Goal: Information Seeking & Learning: Find specific fact

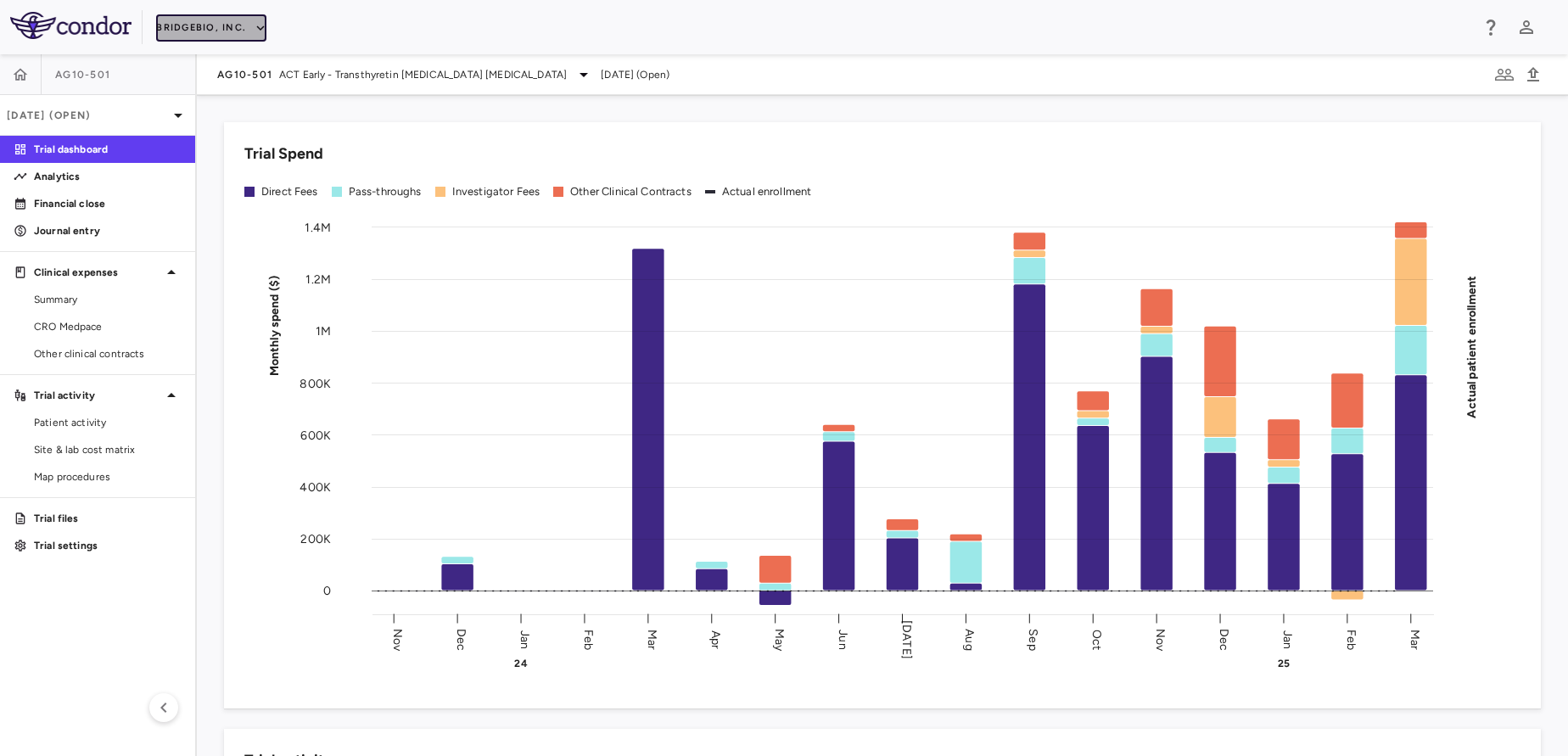
click at [197, 35] on button "BridgeBio, Inc." at bounding box center [211, 28] width 110 height 27
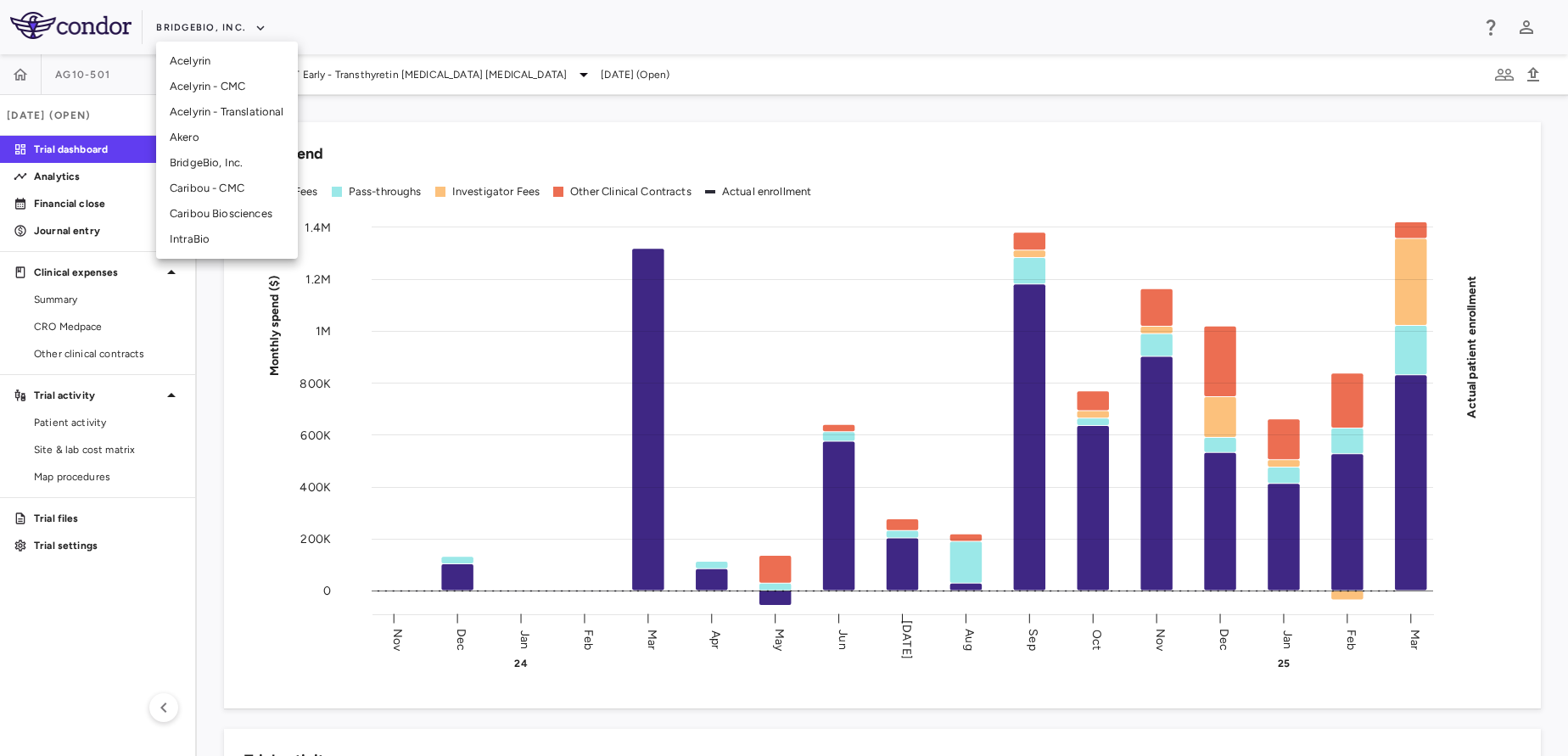
click at [225, 128] on li "Akero" at bounding box center [227, 138] width 142 height 26
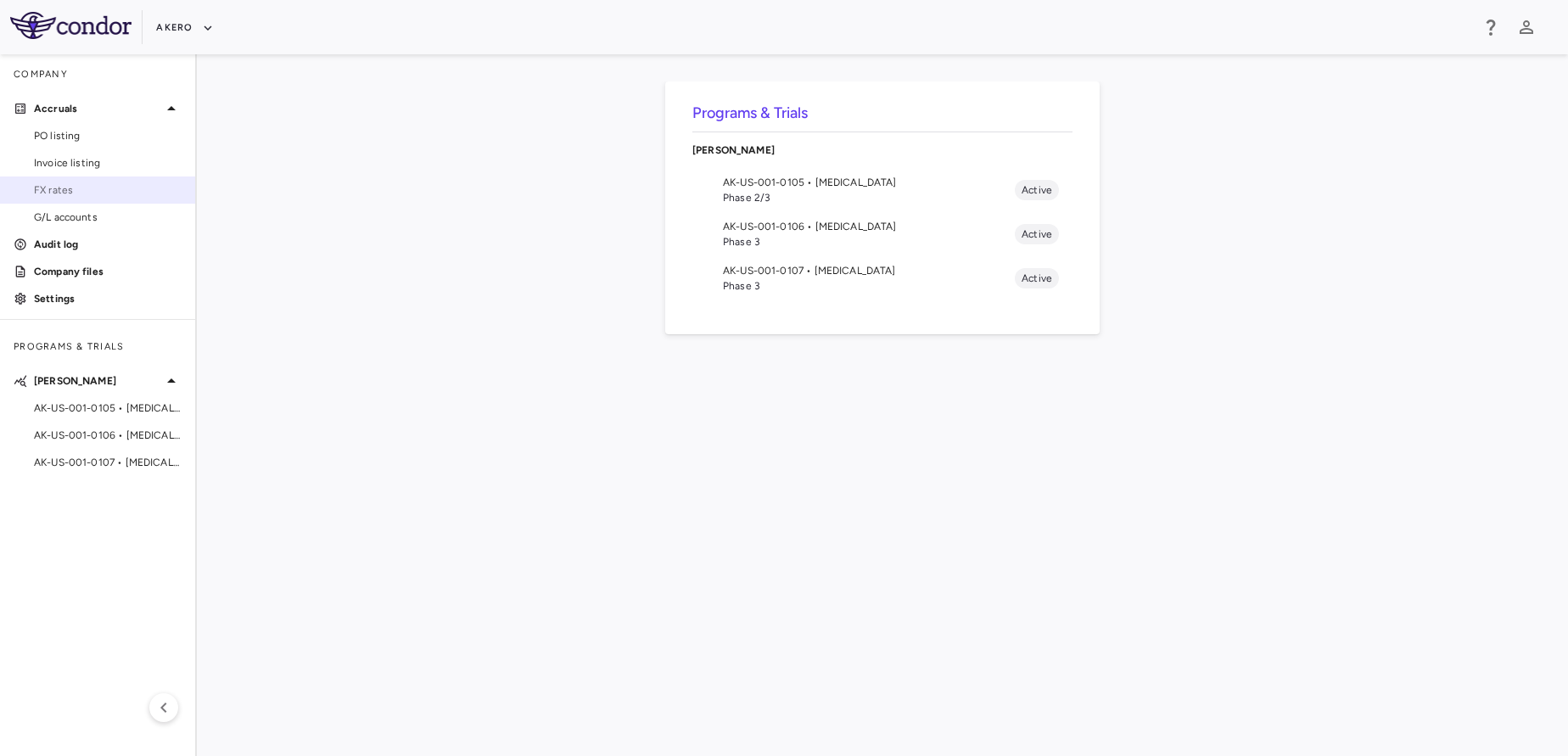
click at [109, 190] on span "FX rates" at bounding box center [107, 189] width 148 height 15
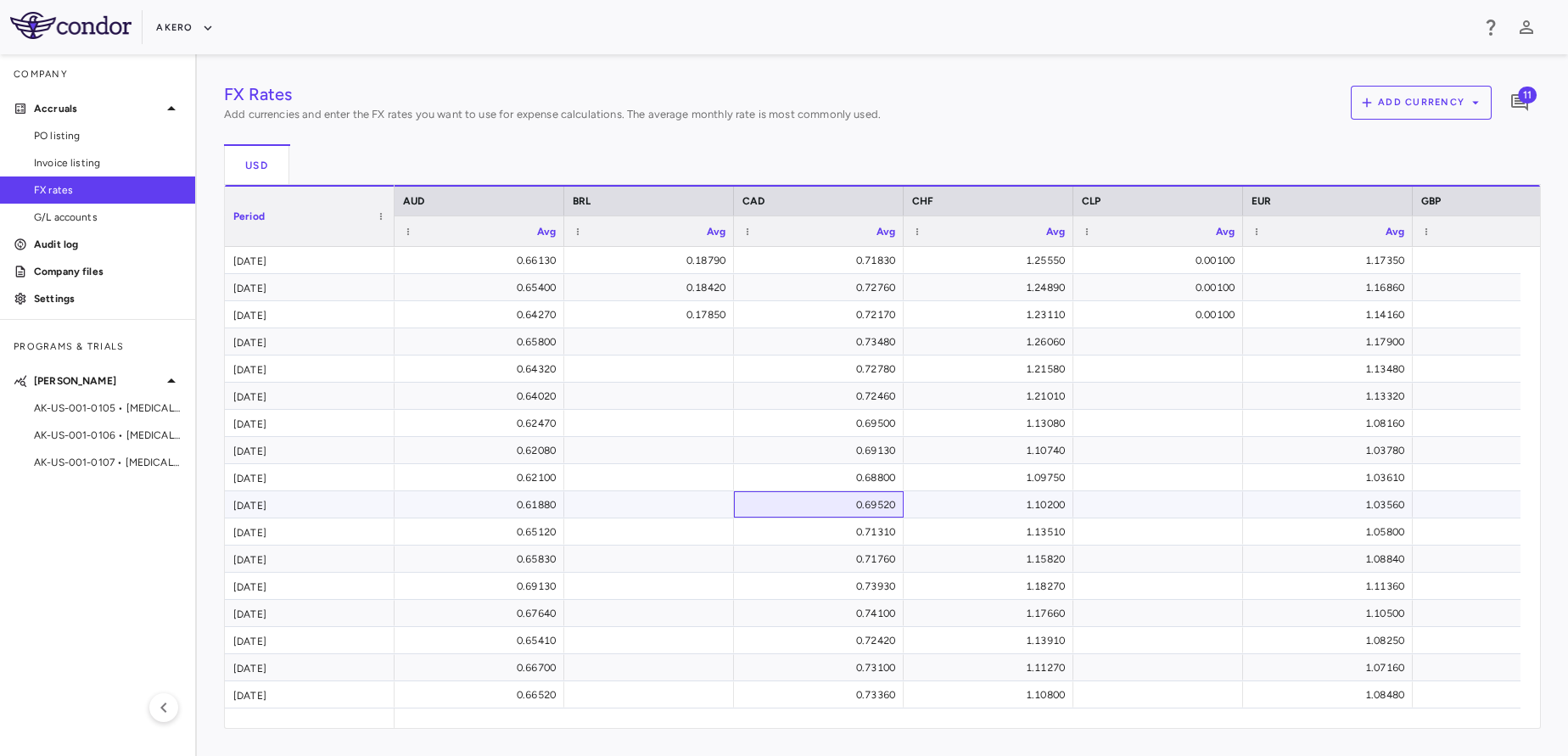
click at [793, 492] on div "0.69520" at bounding box center [822, 504] width 146 height 27
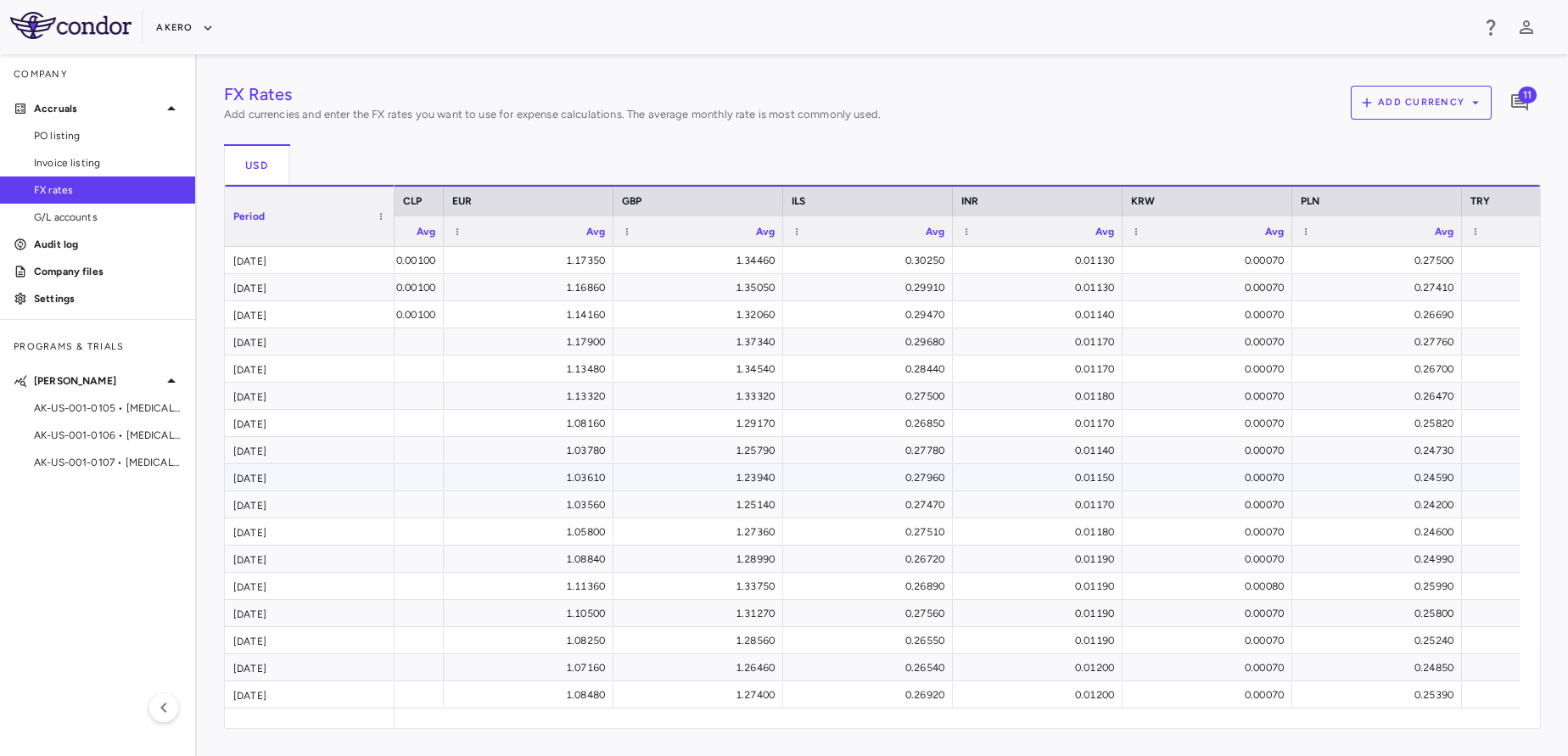
scroll to position [0, 817]
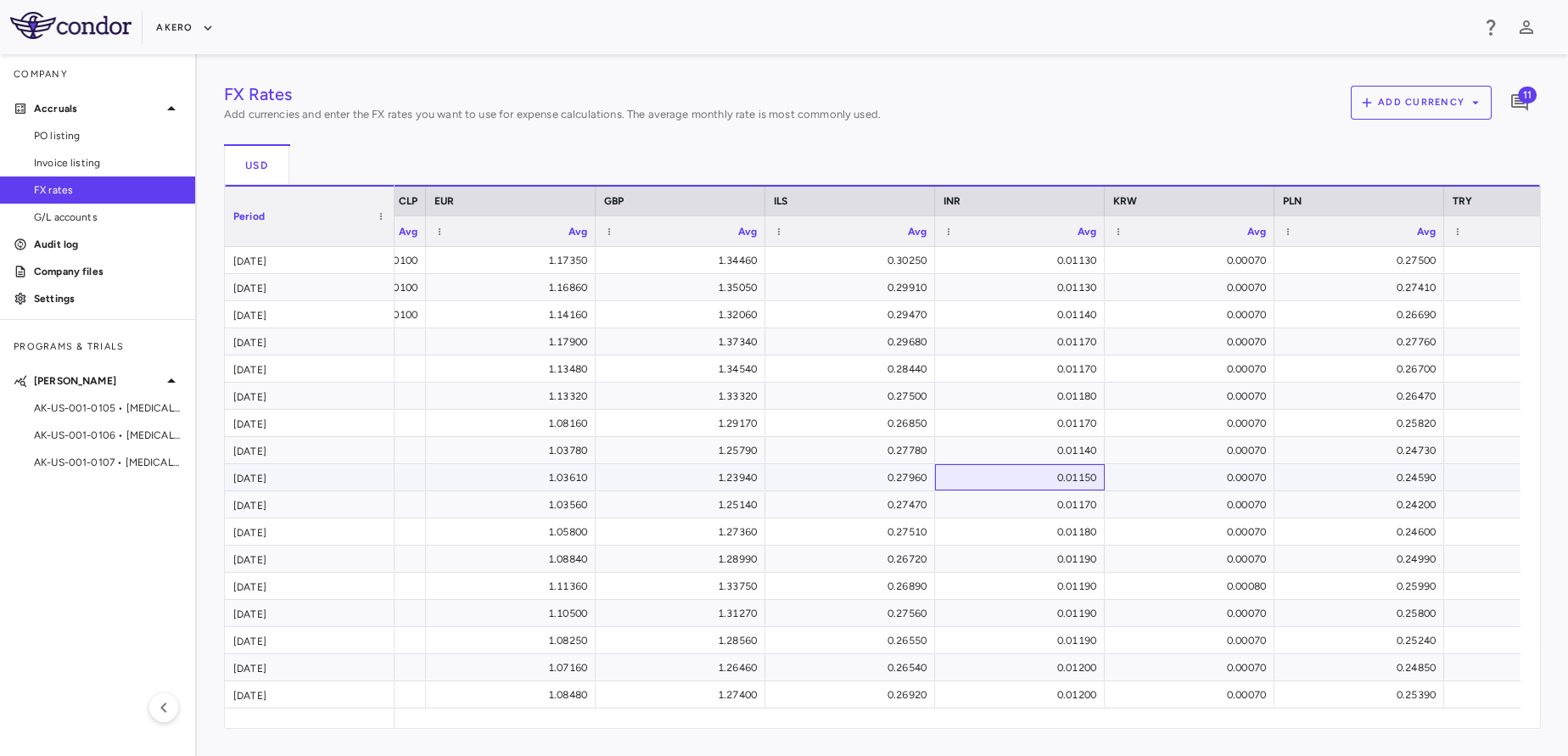
click at [1100, 478] on div "0.01150" at bounding box center [1019, 477] width 169 height 27
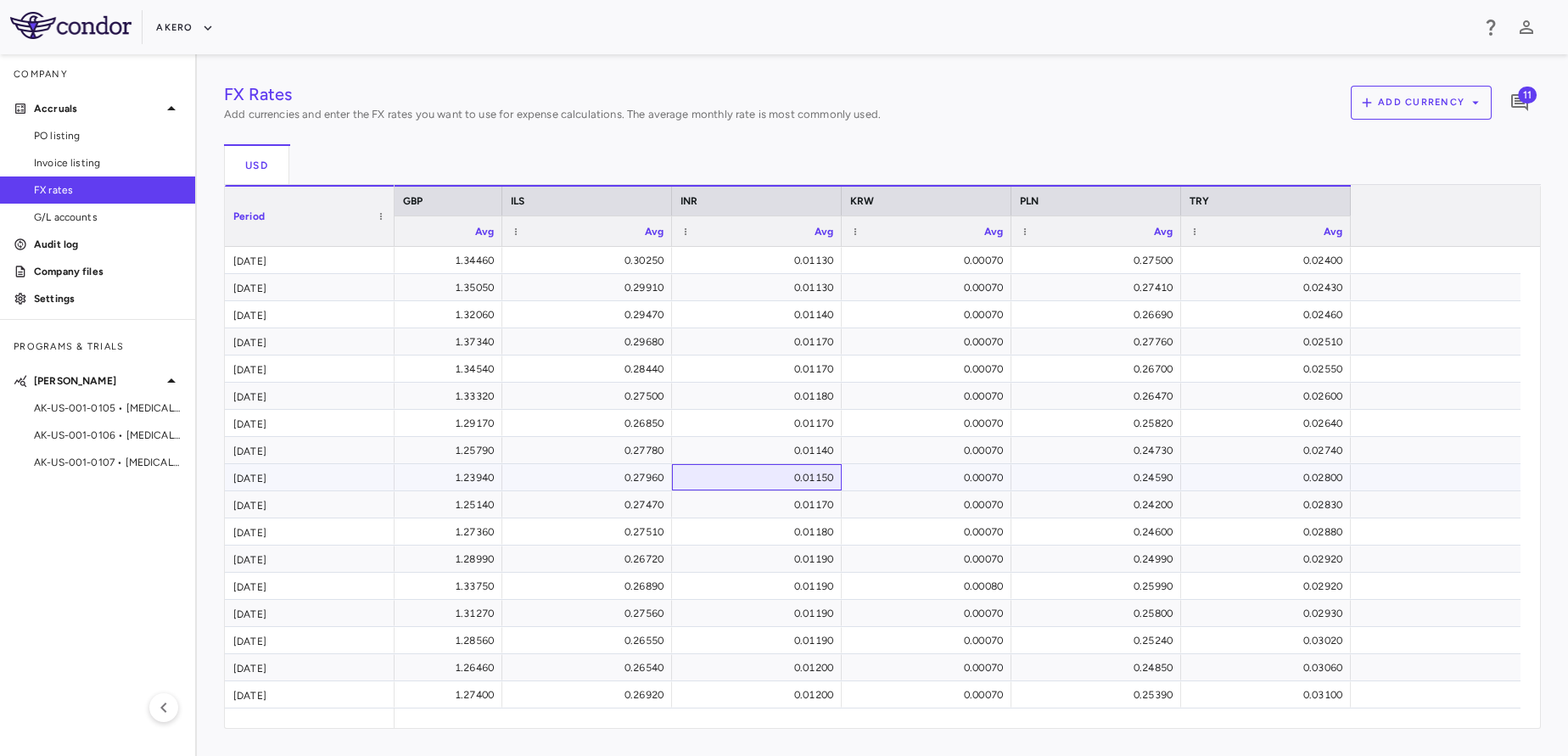
scroll to position [0, 0]
